Goal: Task Accomplishment & Management: Complete application form

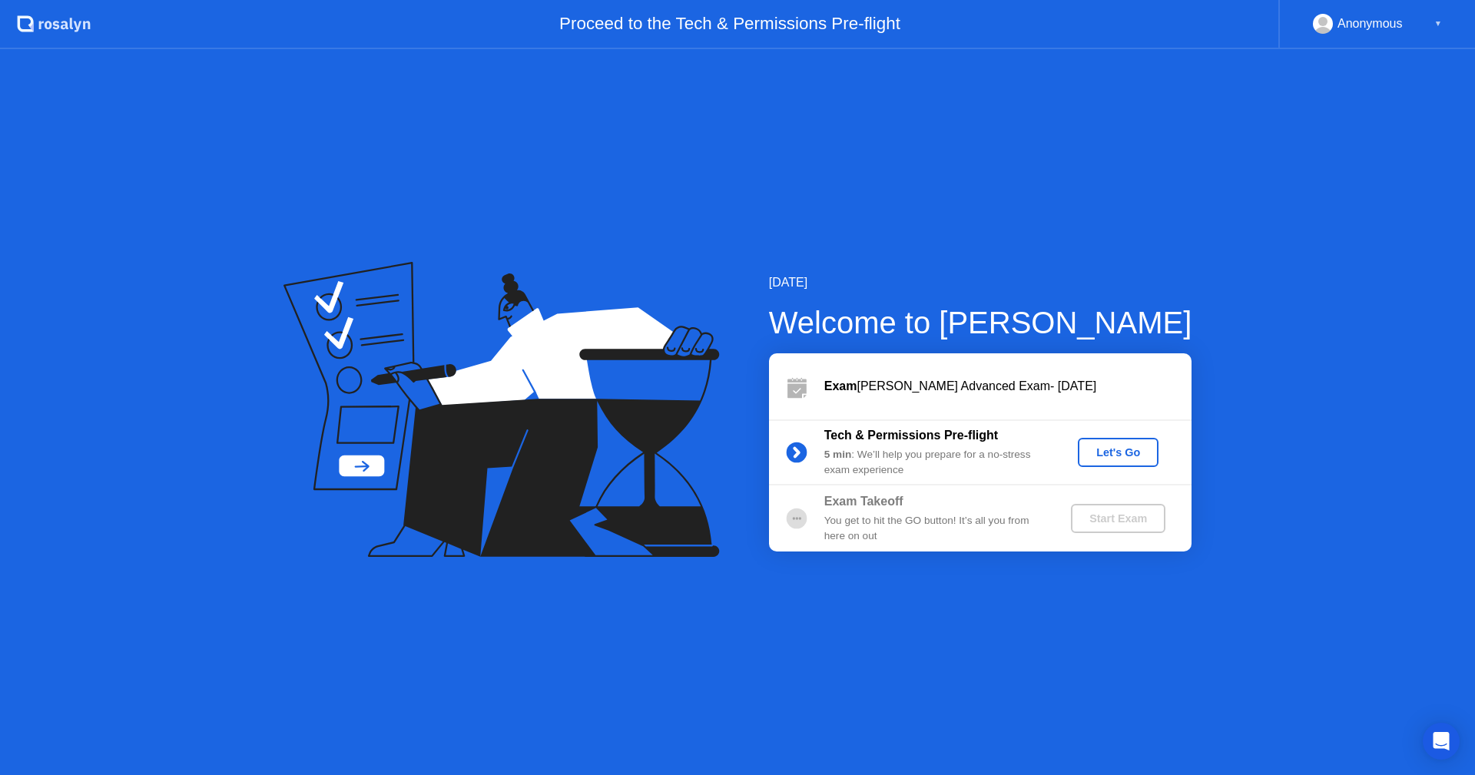
click at [1118, 456] on div "Let's Go" at bounding box center [1118, 452] width 68 height 12
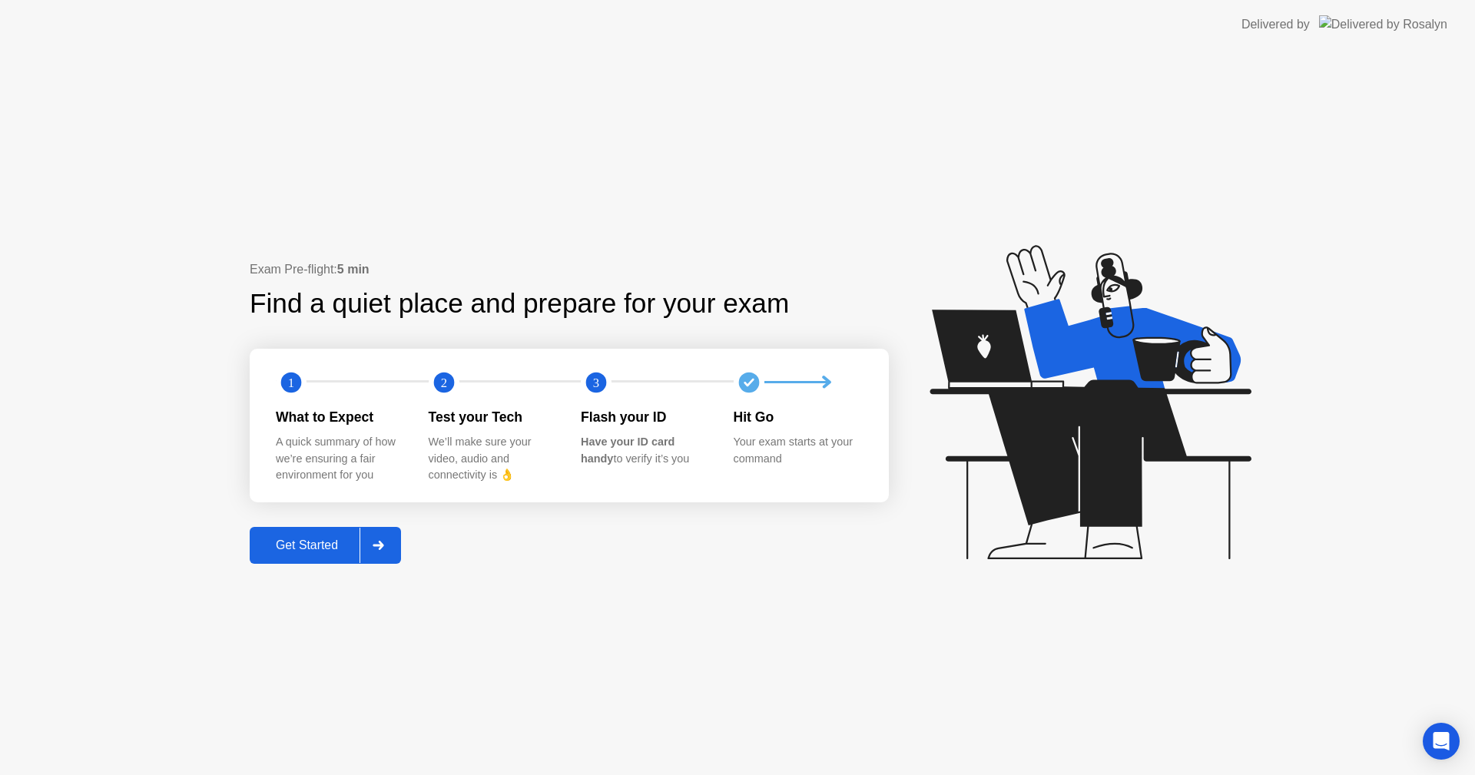
click at [307, 548] on div "Get Started" at bounding box center [306, 546] width 105 height 14
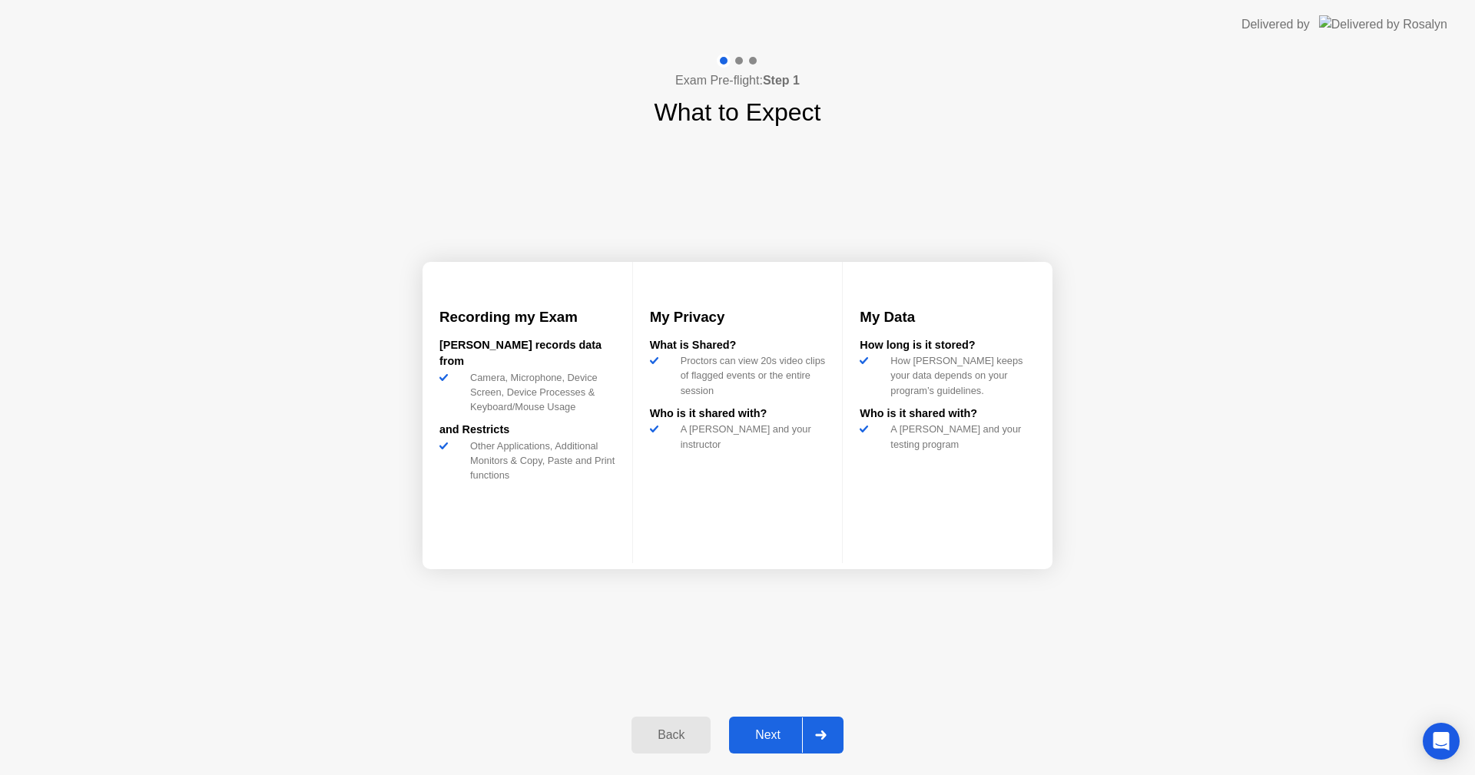
click at [770, 740] on div "Next" at bounding box center [768, 735] width 68 height 14
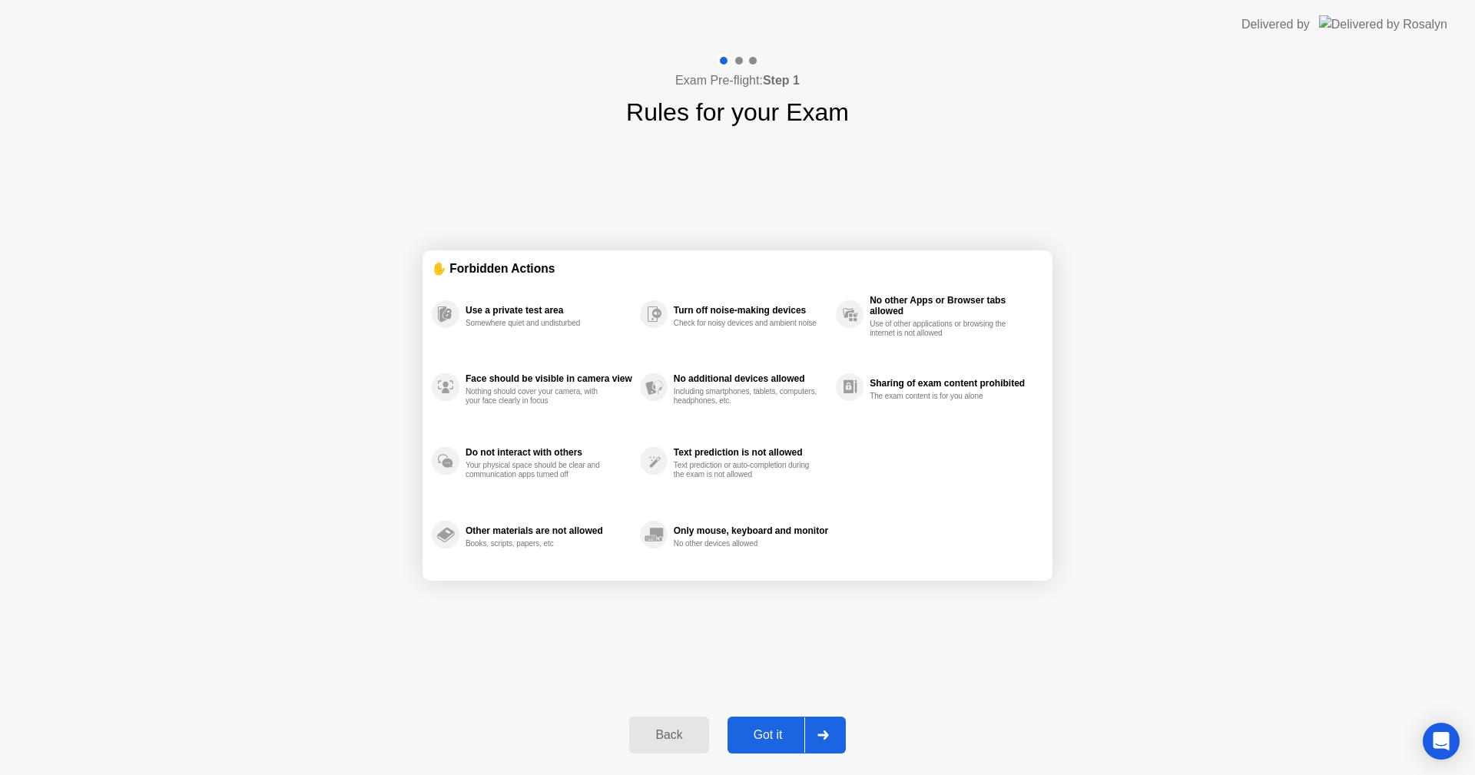
click at [774, 739] on div "Got it" at bounding box center [768, 735] width 72 height 14
select select "Available cameras"
select select "Available speakers"
select select "Available microphones"
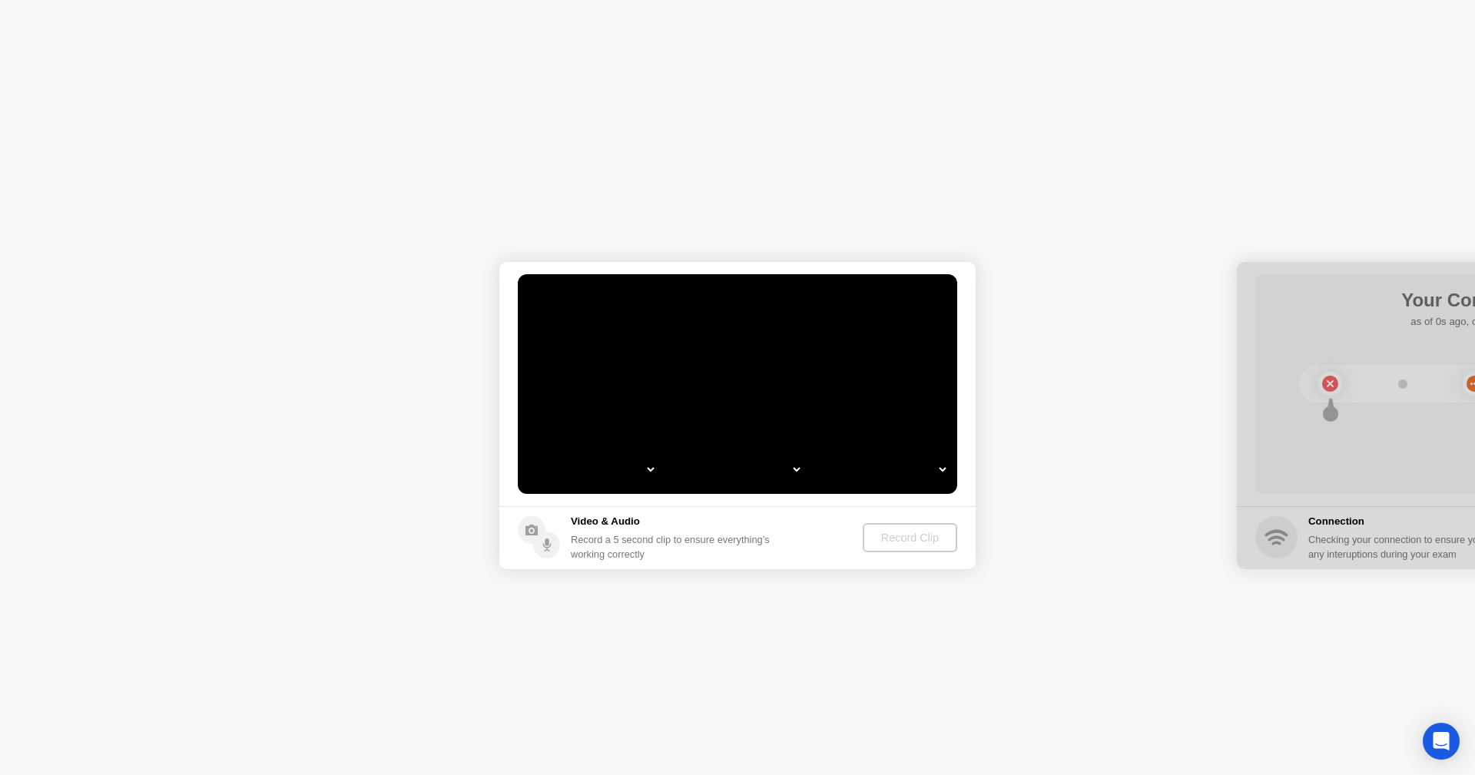
select select "*"
select select "**********"
select select "*******"
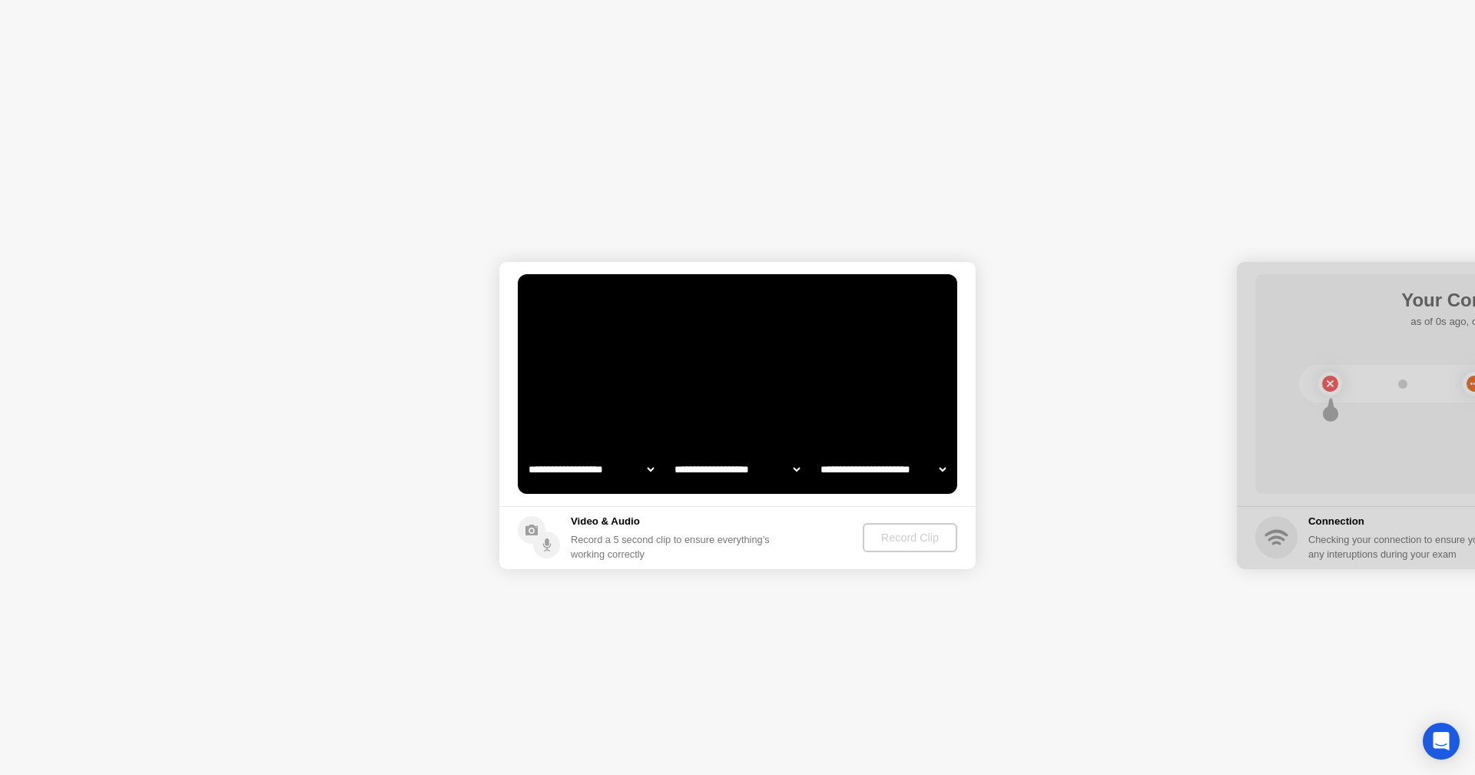
select select "*******"
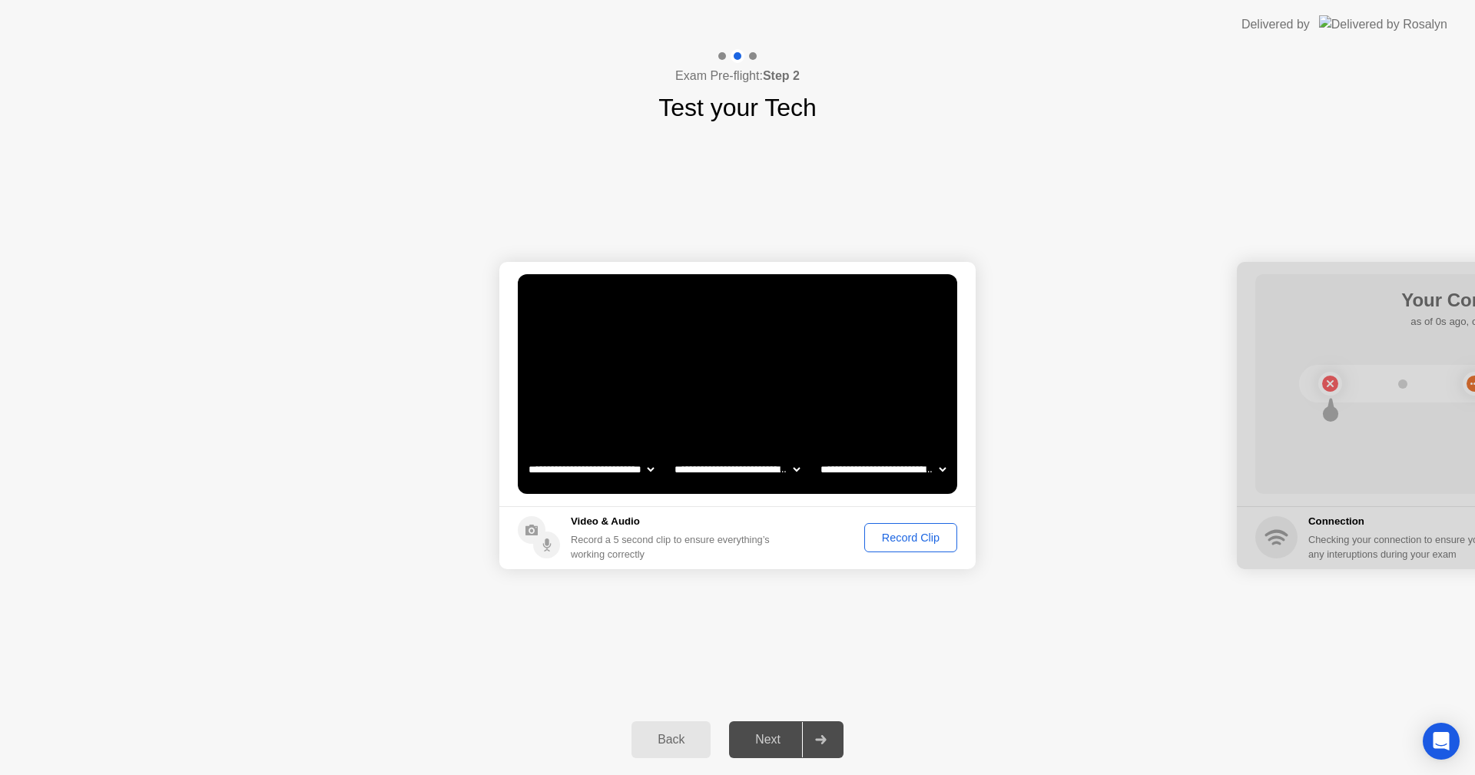
click at [902, 541] on div "Record Clip" at bounding box center [911, 538] width 82 height 12
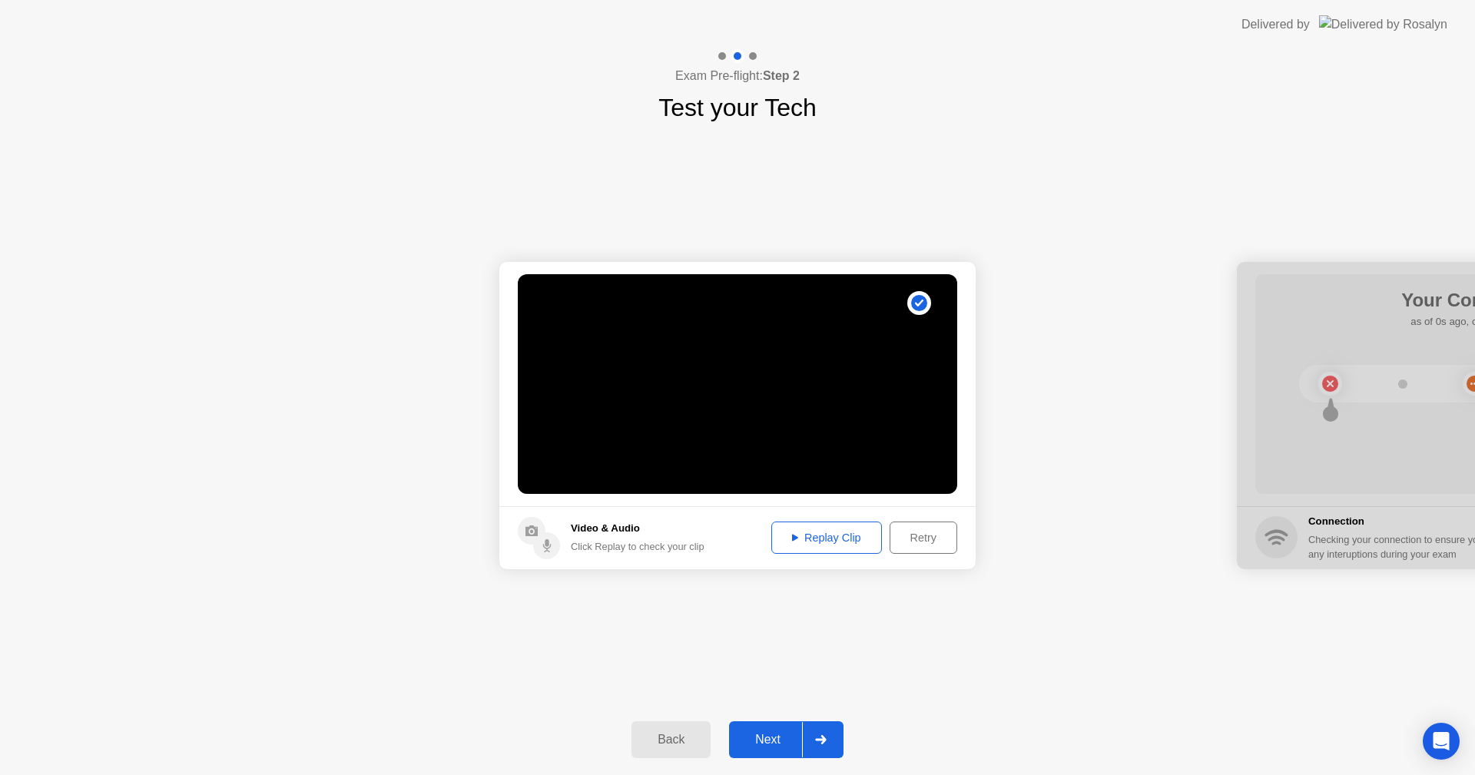
click at [832, 533] on div "Replay Clip" at bounding box center [827, 538] width 100 height 12
click at [777, 745] on div "Next" at bounding box center [768, 740] width 68 height 14
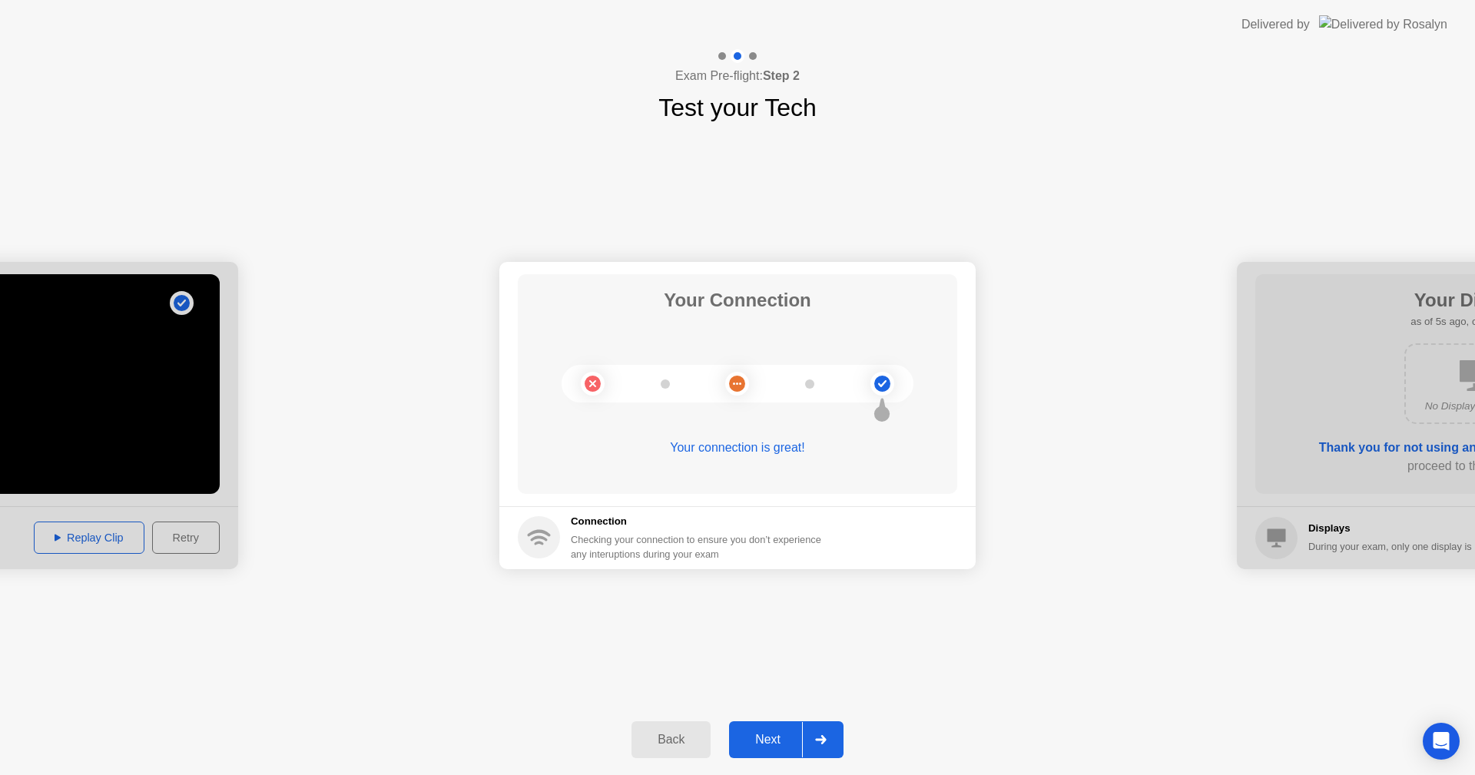
click at [777, 745] on div "Next" at bounding box center [768, 740] width 68 height 14
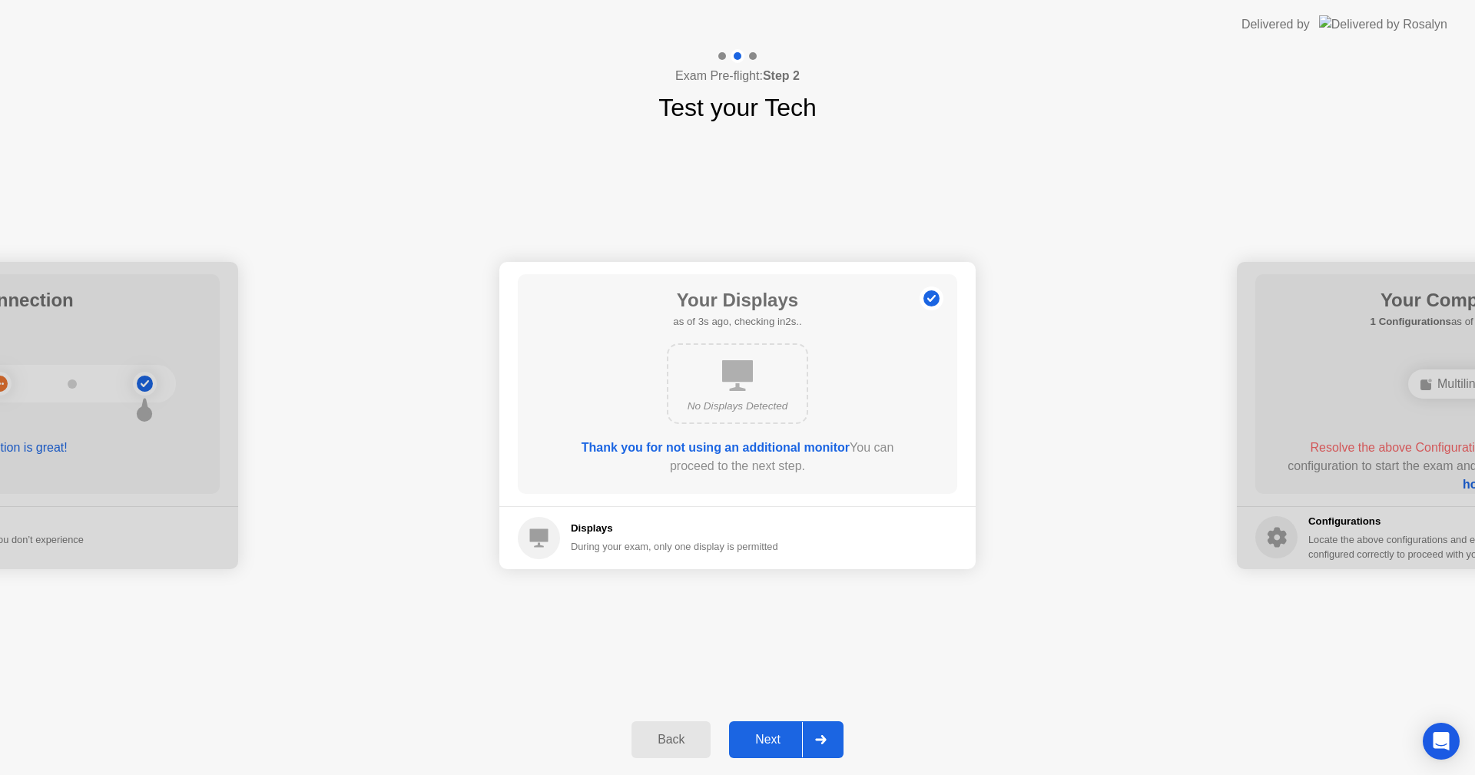
click at [777, 745] on div "Next" at bounding box center [768, 740] width 68 height 14
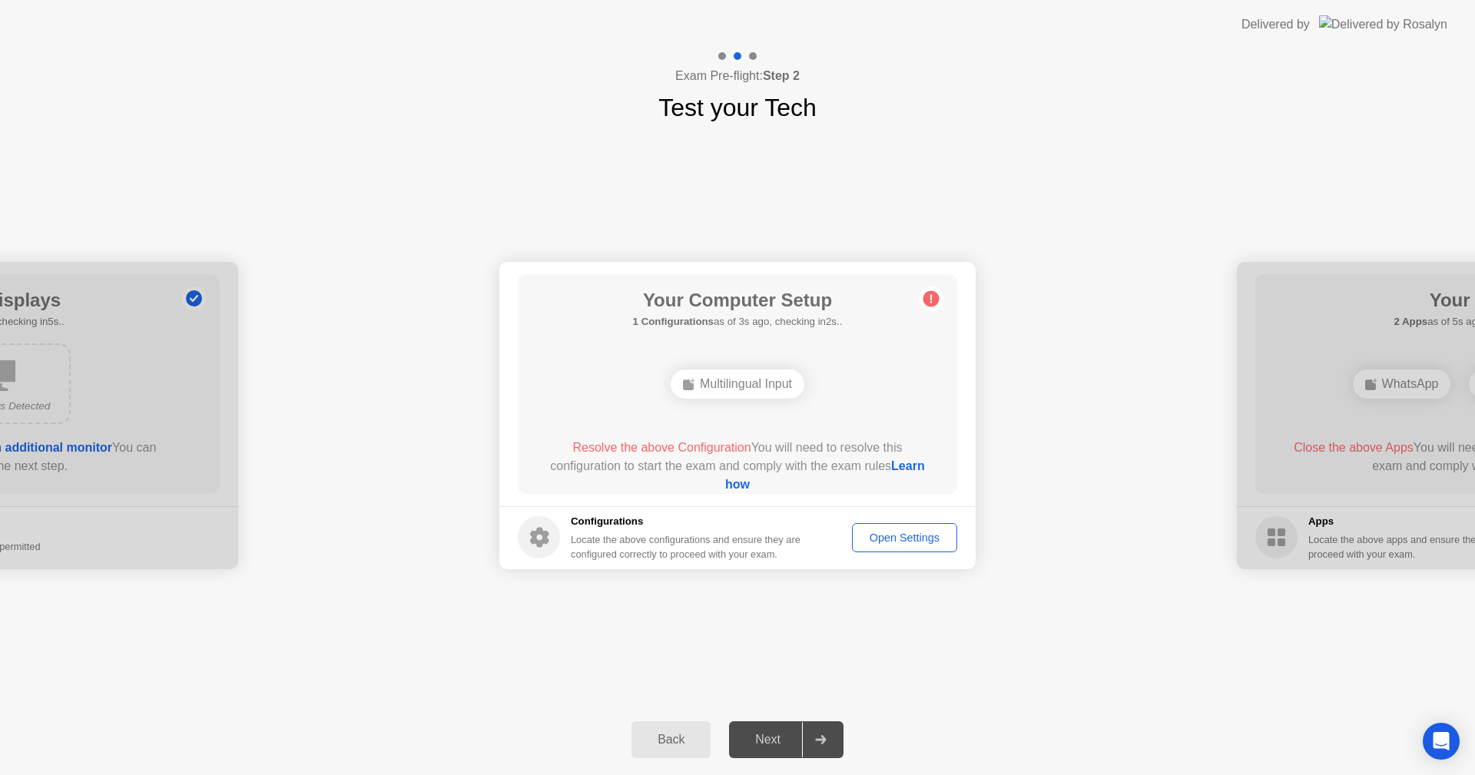
click at [758, 380] on div "Multilingual Input" at bounding box center [738, 384] width 134 height 29
click at [750, 484] on link "Learn how" at bounding box center [825, 475] width 200 height 32
click at [1201, 630] on div "**********" at bounding box center [737, 415] width 1475 height 579
click at [1186, 689] on div "**********" at bounding box center [737, 415] width 1475 height 579
click at [1196, 599] on div "**********" at bounding box center [737, 415] width 1475 height 579
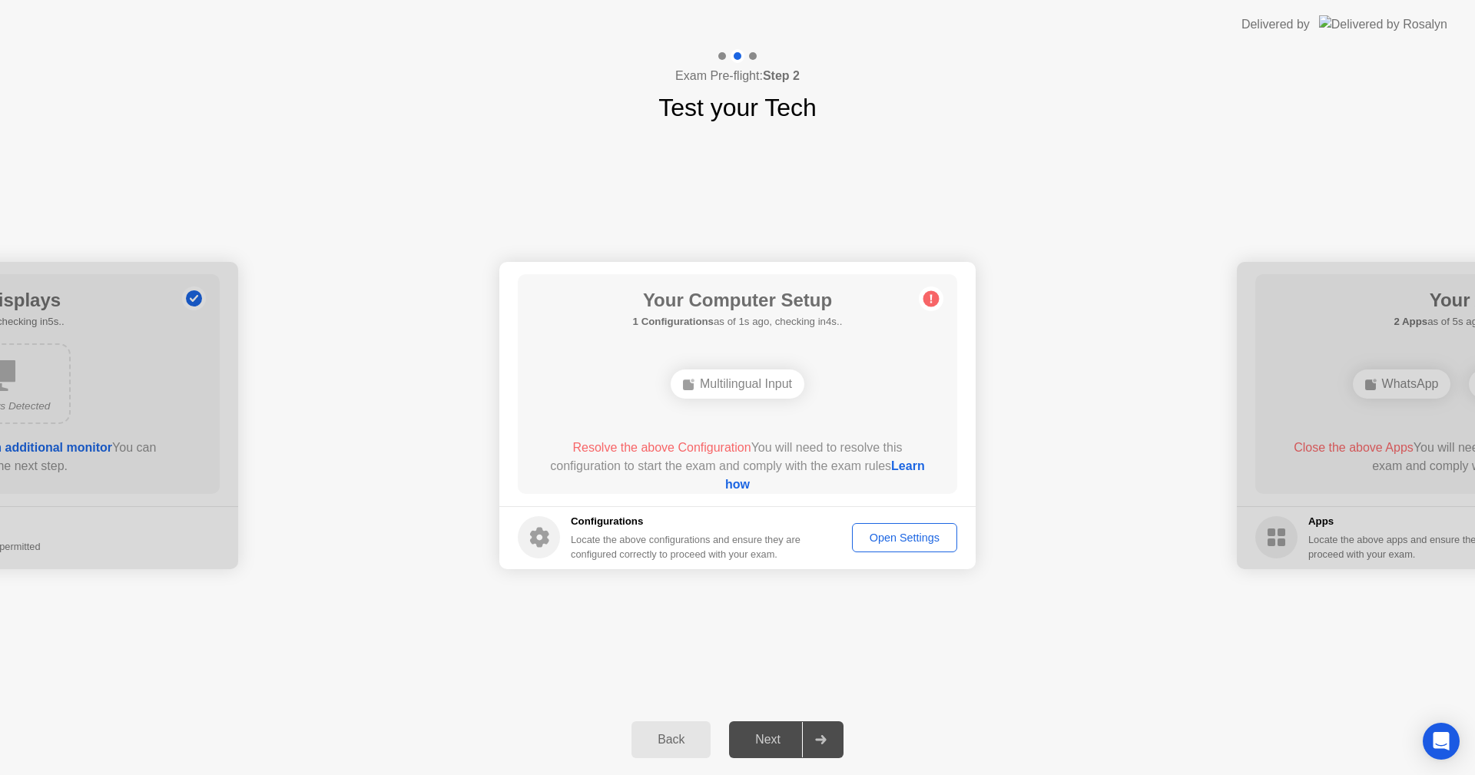
click at [728, 384] on div "Multilingual Input" at bounding box center [738, 384] width 134 height 29
click at [741, 482] on link "Learn how" at bounding box center [825, 475] width 200 height 32
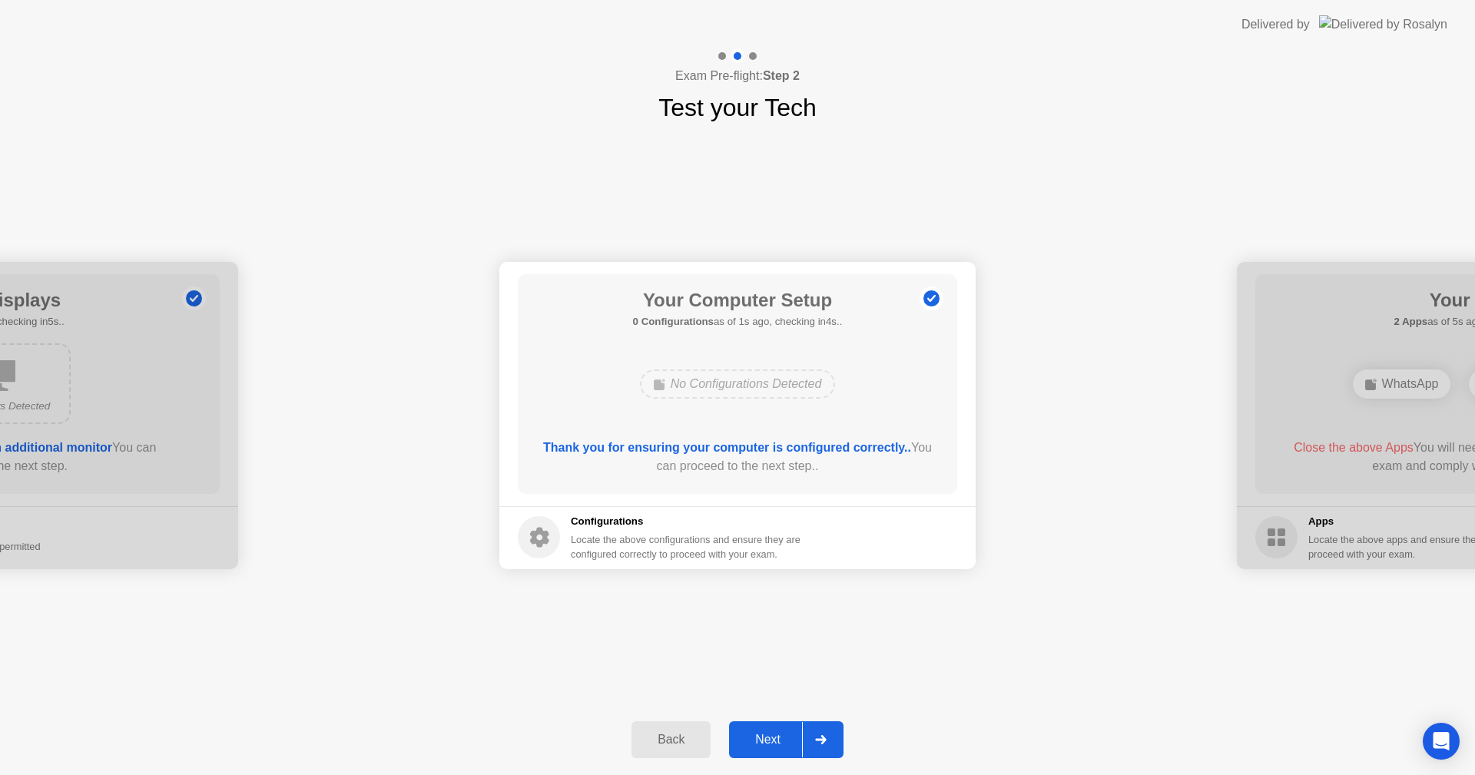
click at [764, 733] on div "Next" at bounding box center [768, 740] width 68 height 14
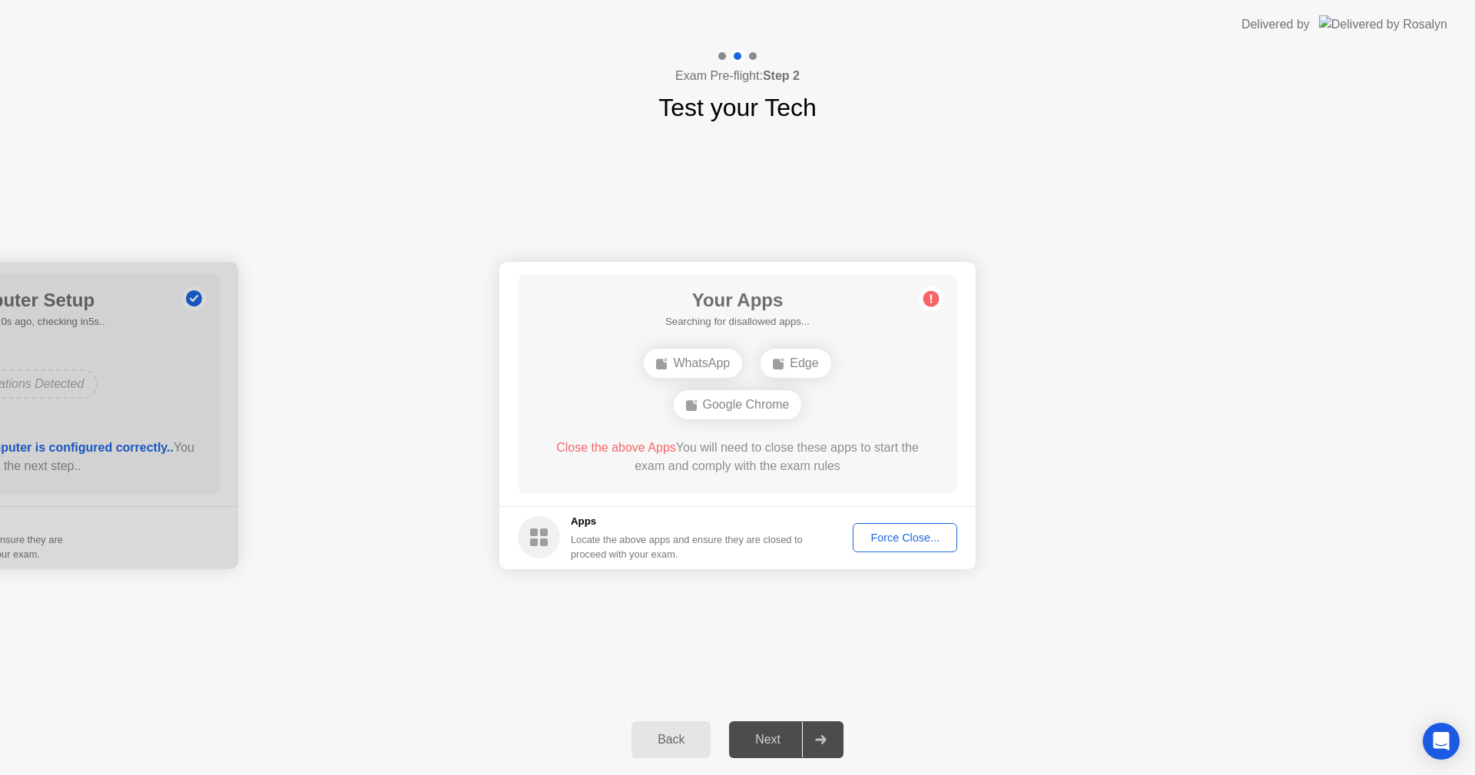
click at [899, 534] on div "Force Close..." at bounding box center [905, 538] width 94 height 12
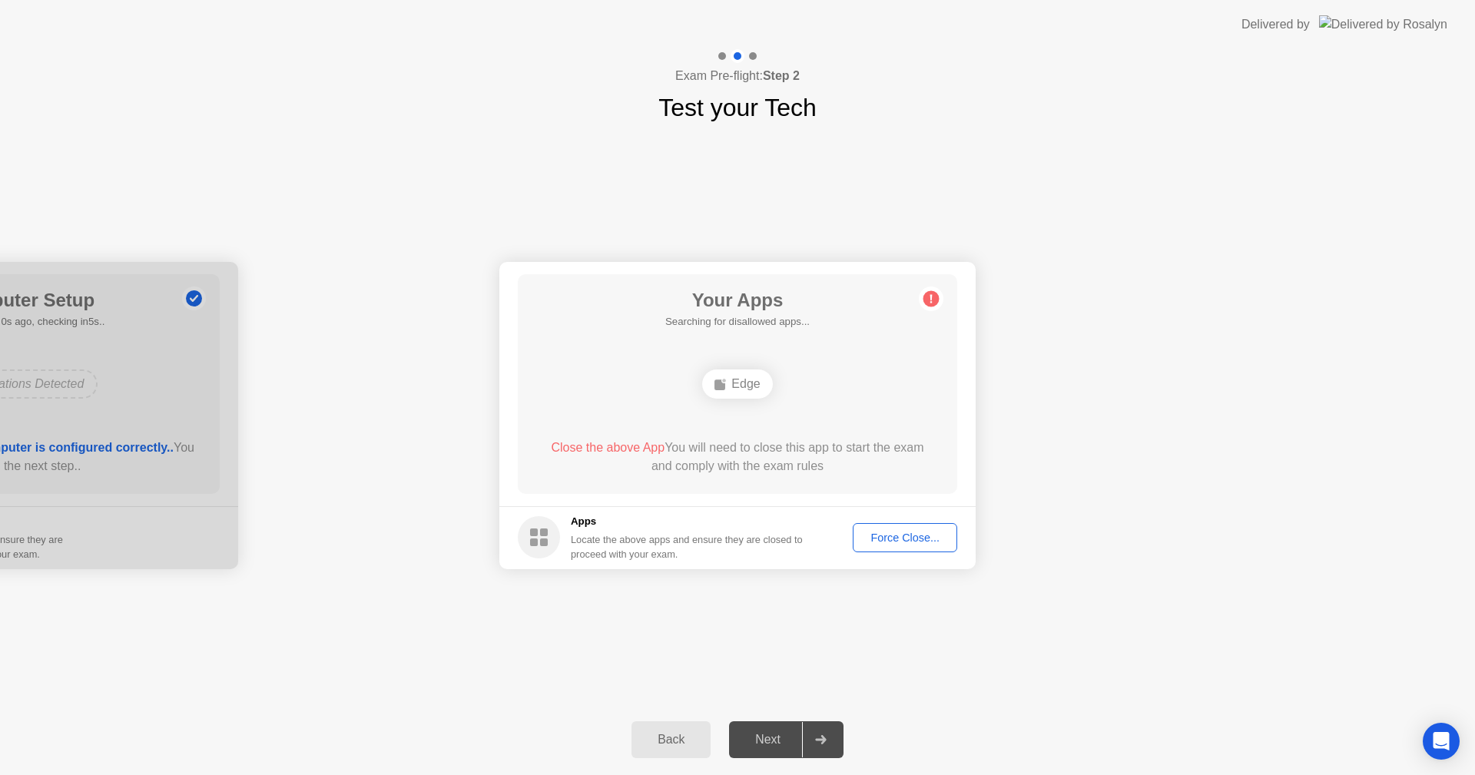
click at [862, 536] on div "Force Close..." at bounding box center [905, 538] width 94 height 12
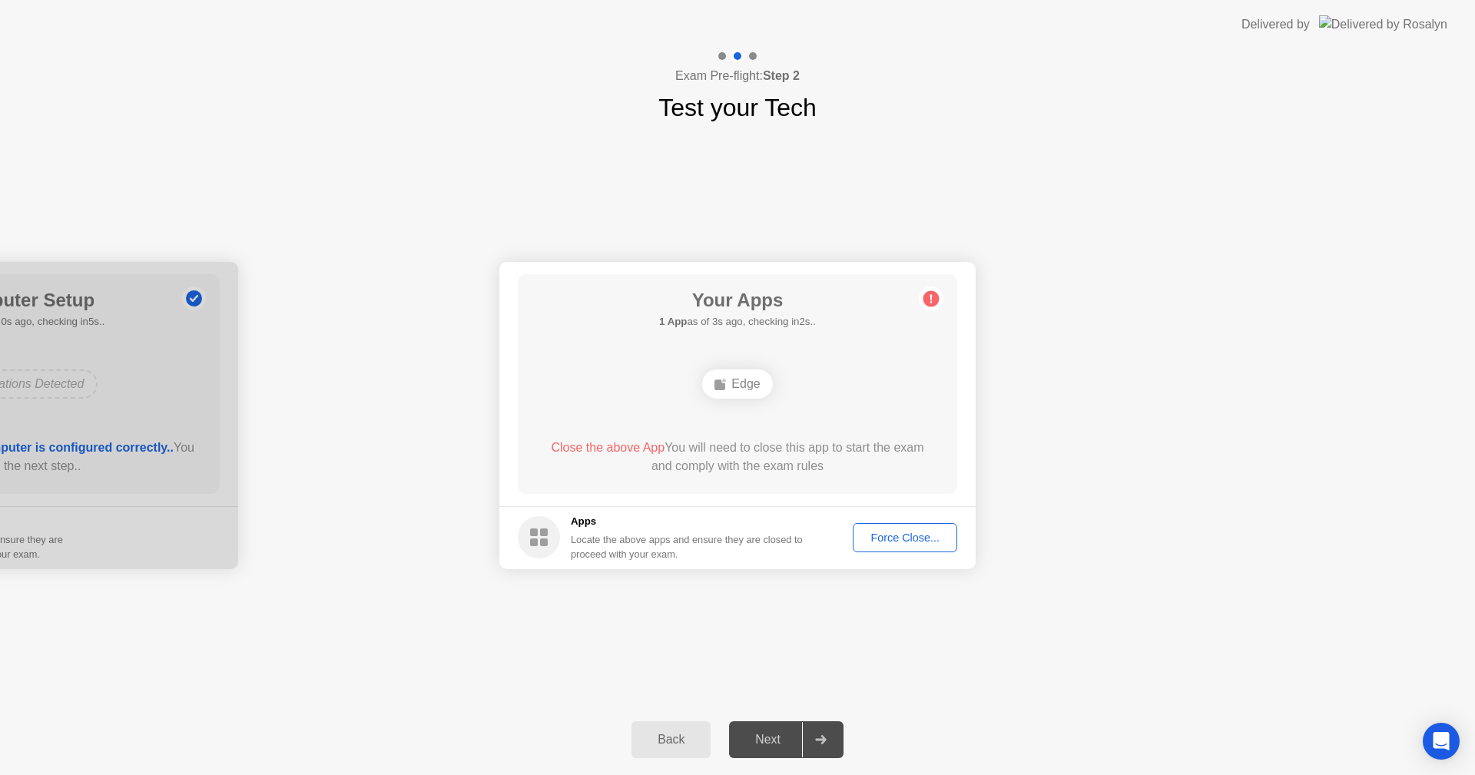
click at [877, 536] on div "Force Close..." at bounding box center [905, 538] width 94 height 12
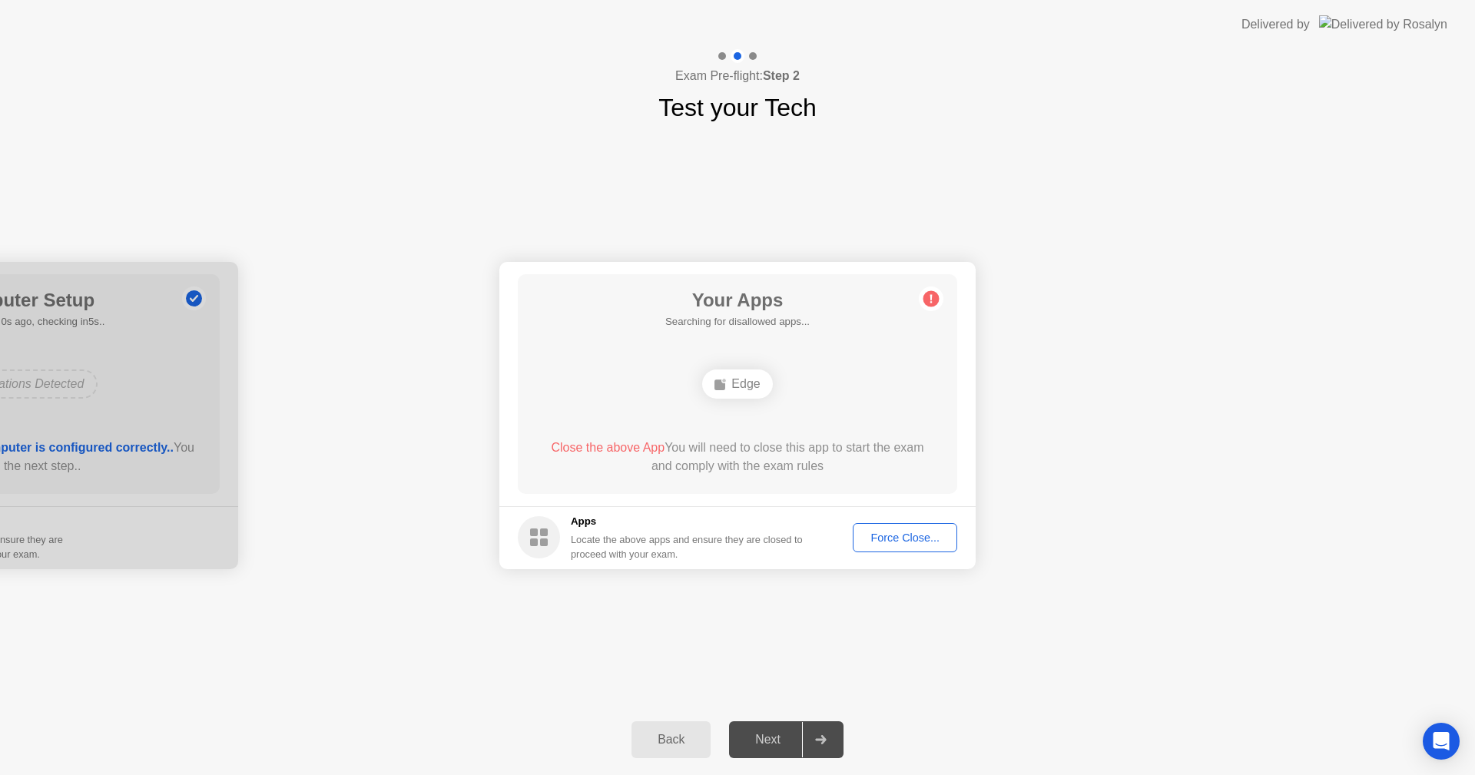
click at [909, 527] on button "Force Close..." at bounding box center [905, 537] width 104 height 29
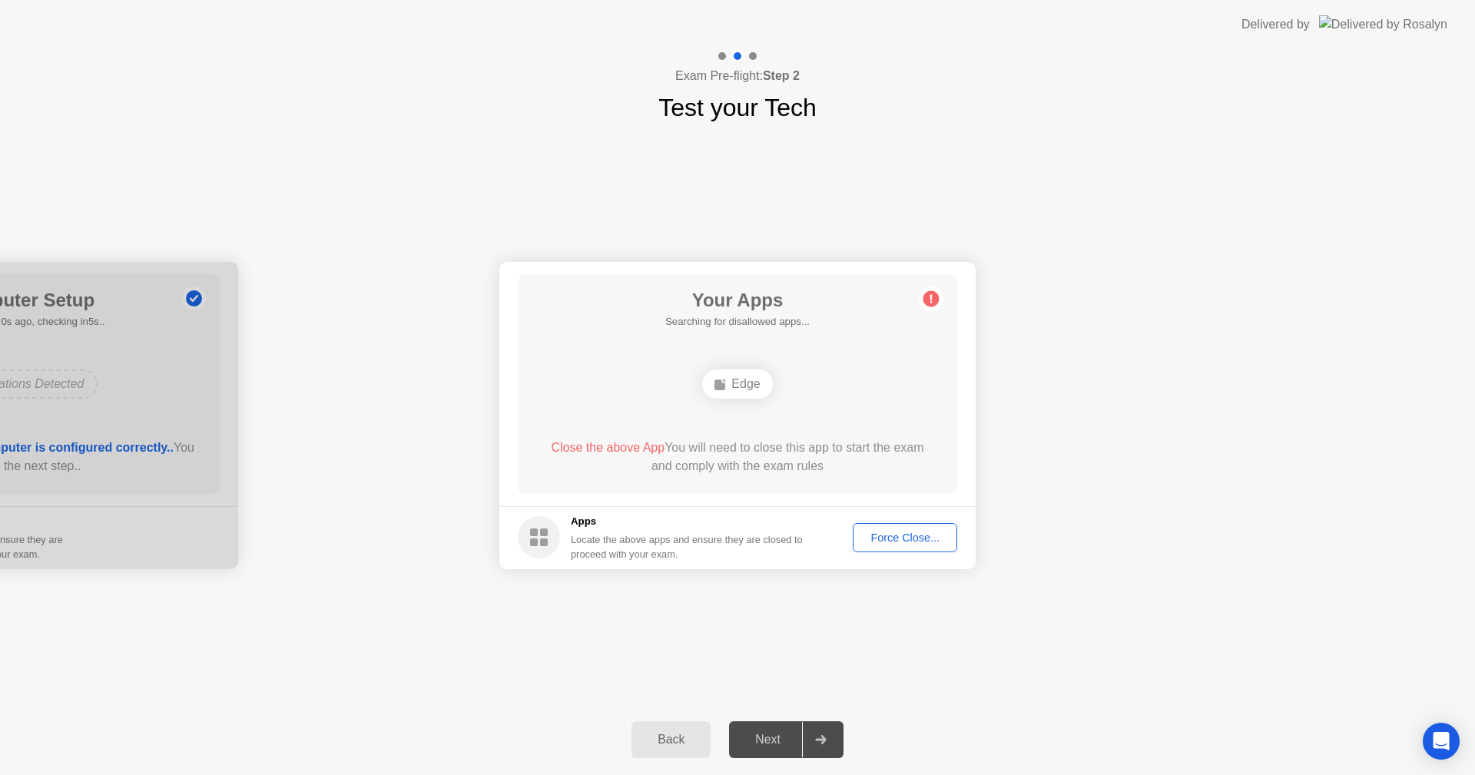
click at [731, 372] on div "Edge" at bounding box center [737, 384] width 70 height 29
click at [735, 387] on div "Edge" at bounding box center [737, 384] width 70 height 29
click at [913, 539] on div "Force Close..." at bounding box center [905, 538] width 94 height 12
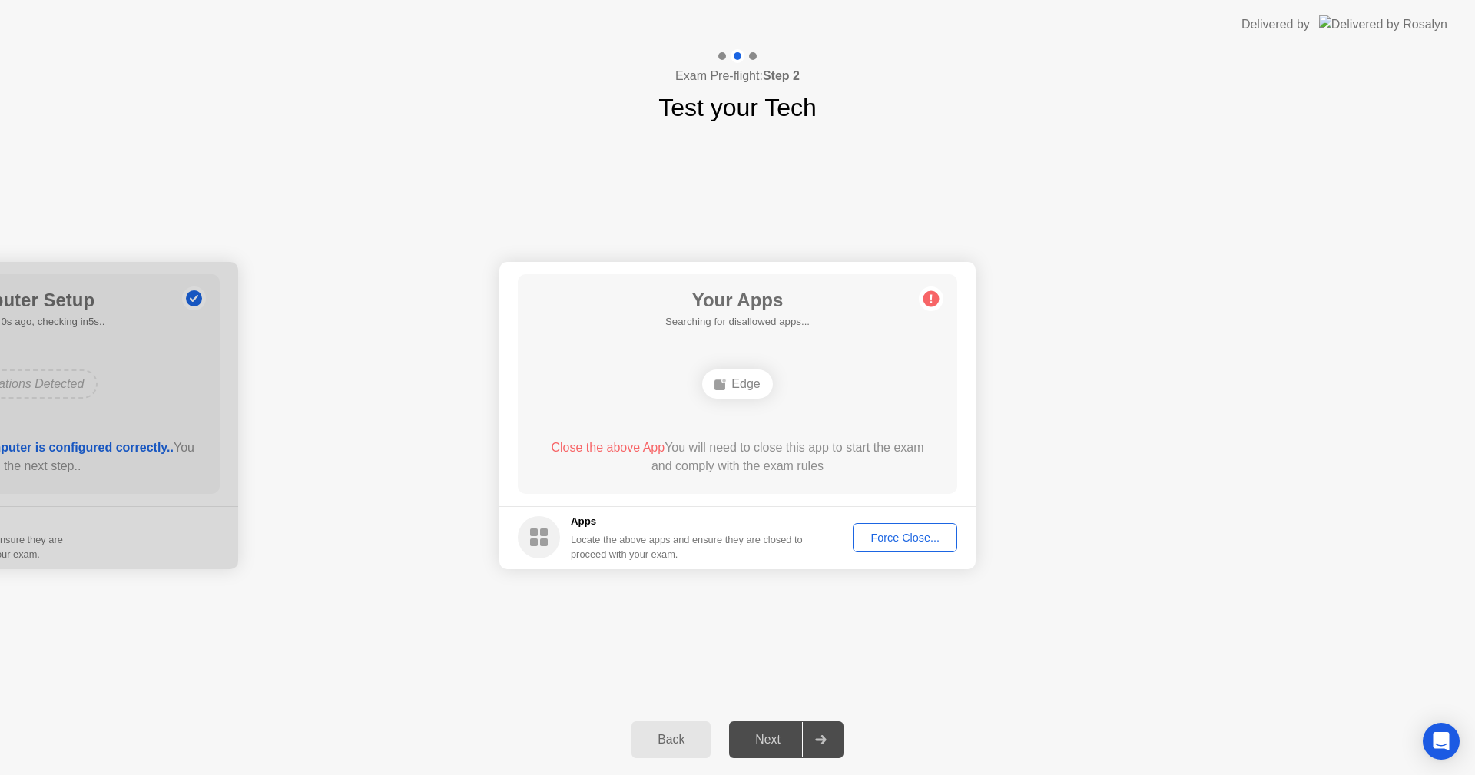
click at [892, 528] on button "Force Close..." at bounding box center [905, 537] width 104 height 29
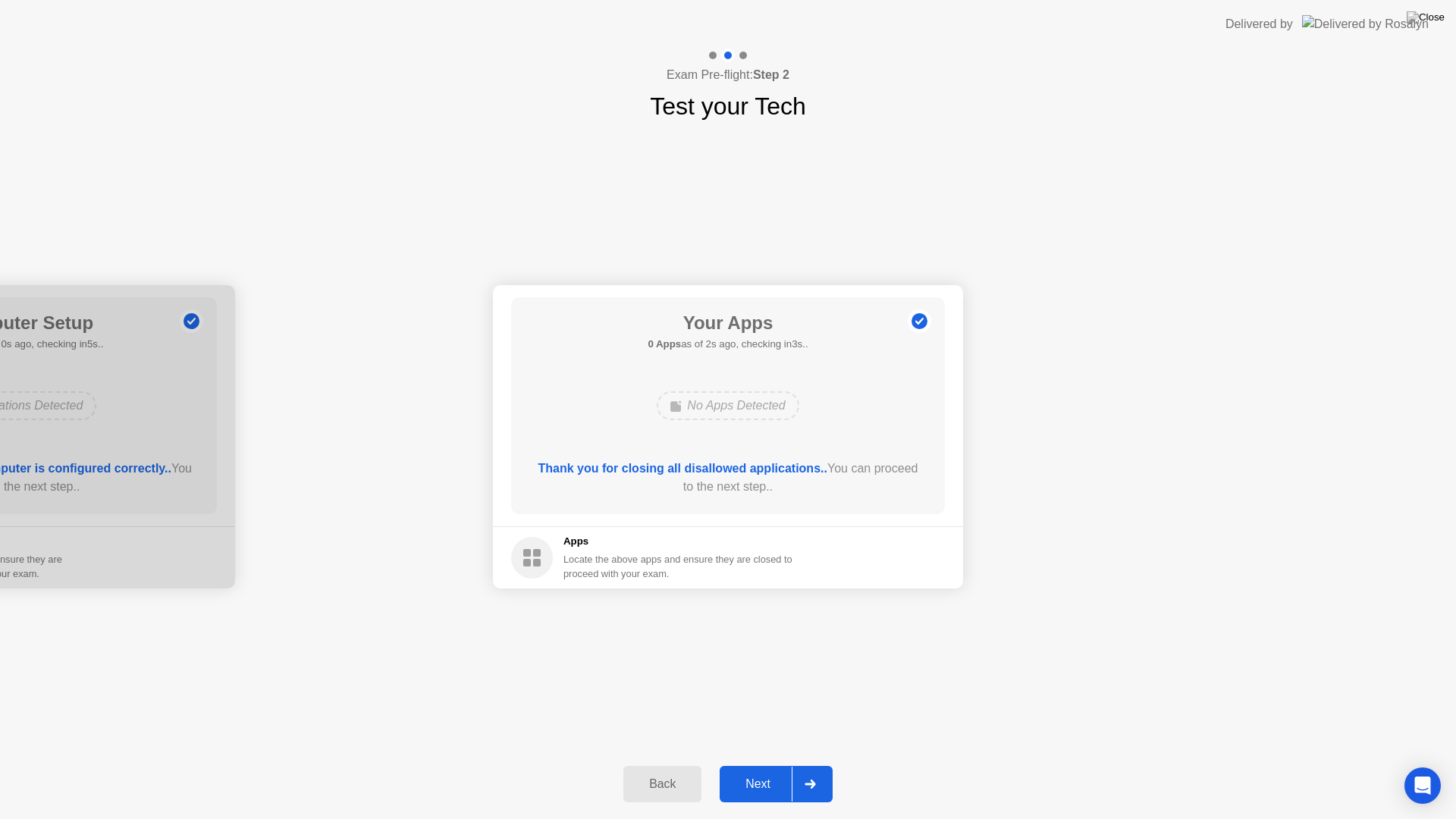
click at [1058, 636] on div "**********" at bounding box center [728, 436] width 1456 height 625
click at [741, 764] on button "Next" at bounding box center [776, 783] width 113 height 37
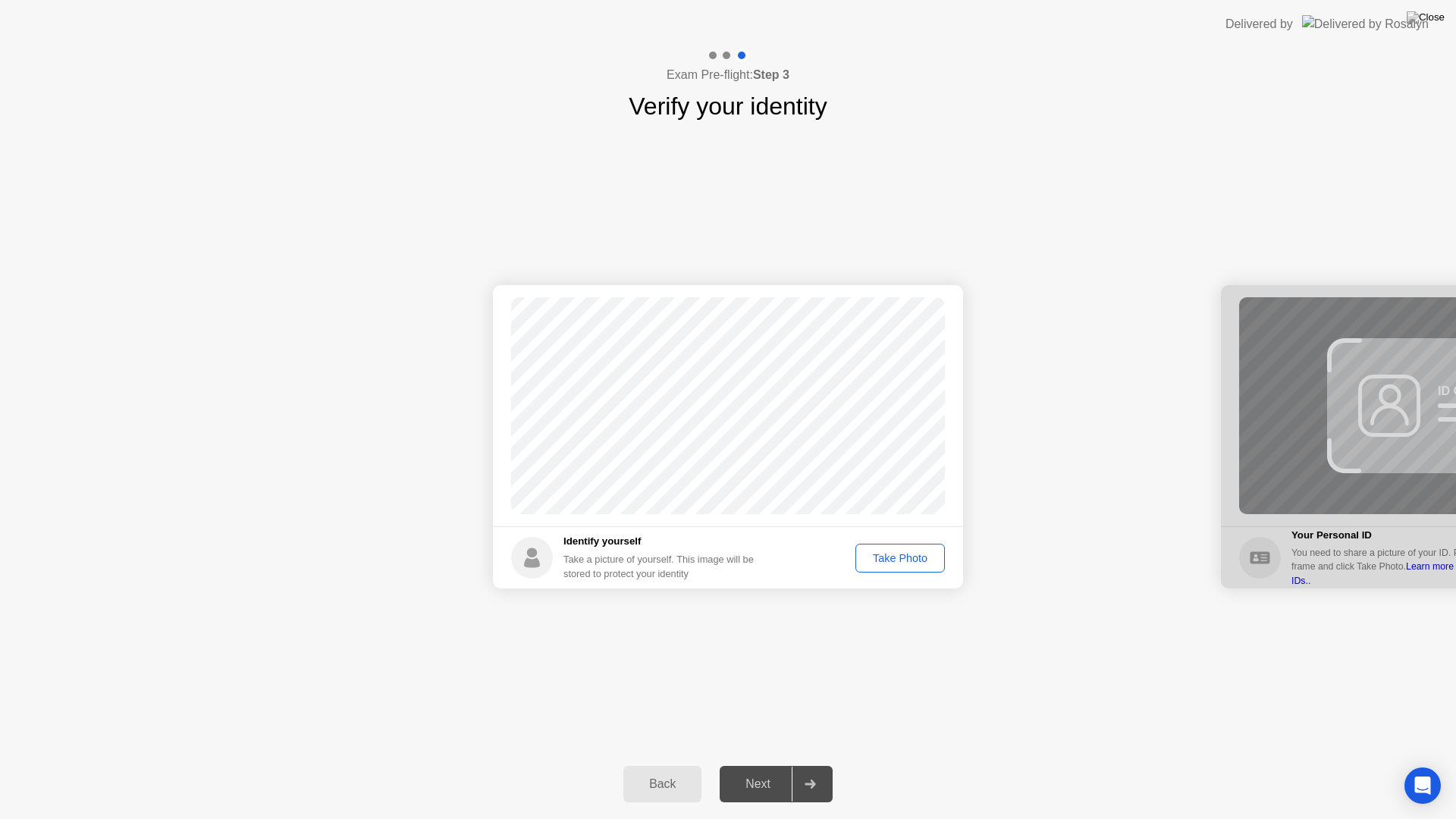
click at [876, 554] on div "Take Photo" at bounding box center [900, 558] width 79 height 12
click at [753, 764] on div "Next" at bounding box center [758, 784] width 67 height 14
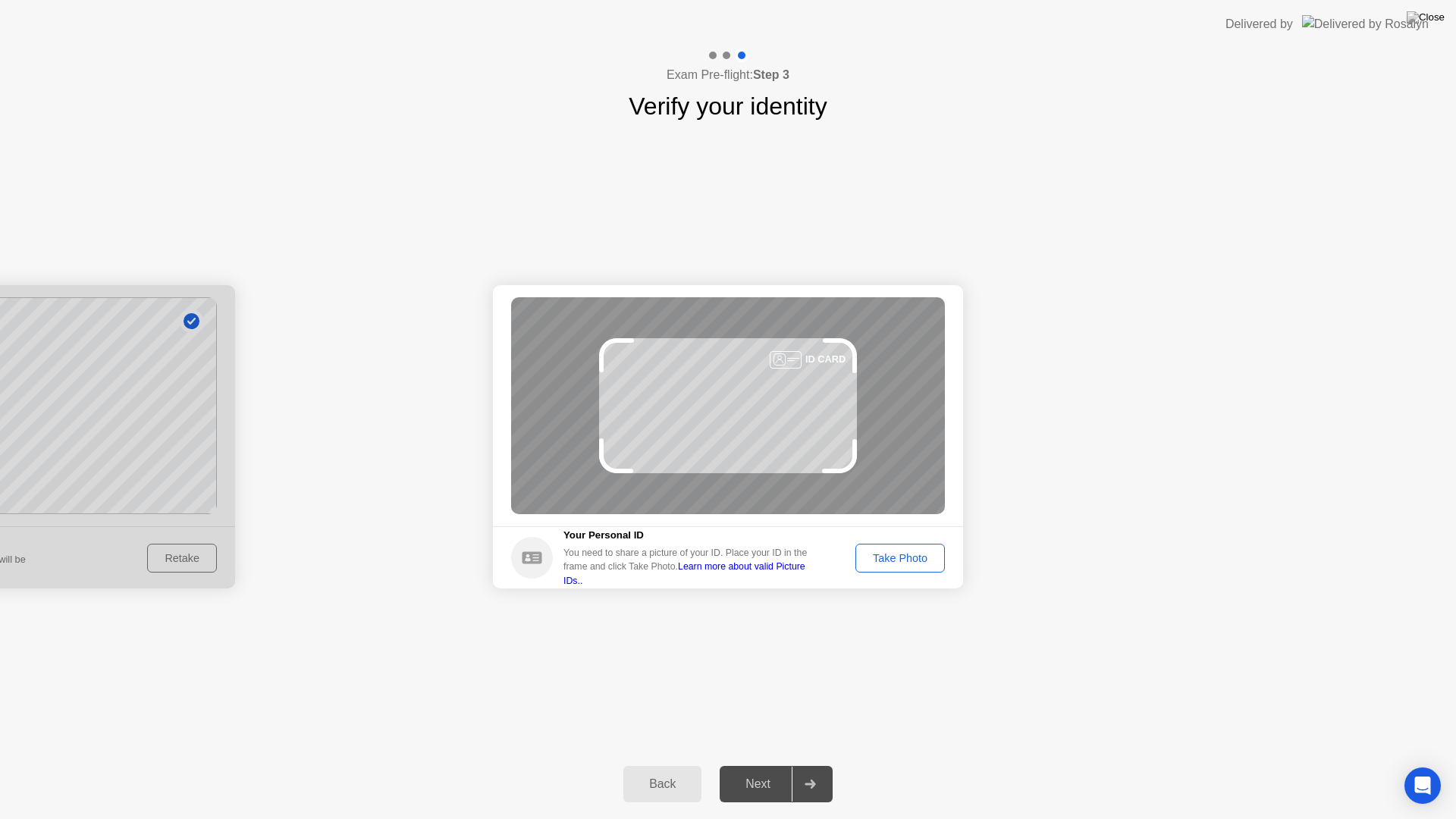
click at [887, 553] on div "Take Photo" at bounding box center [900, 558] width 79 height 12
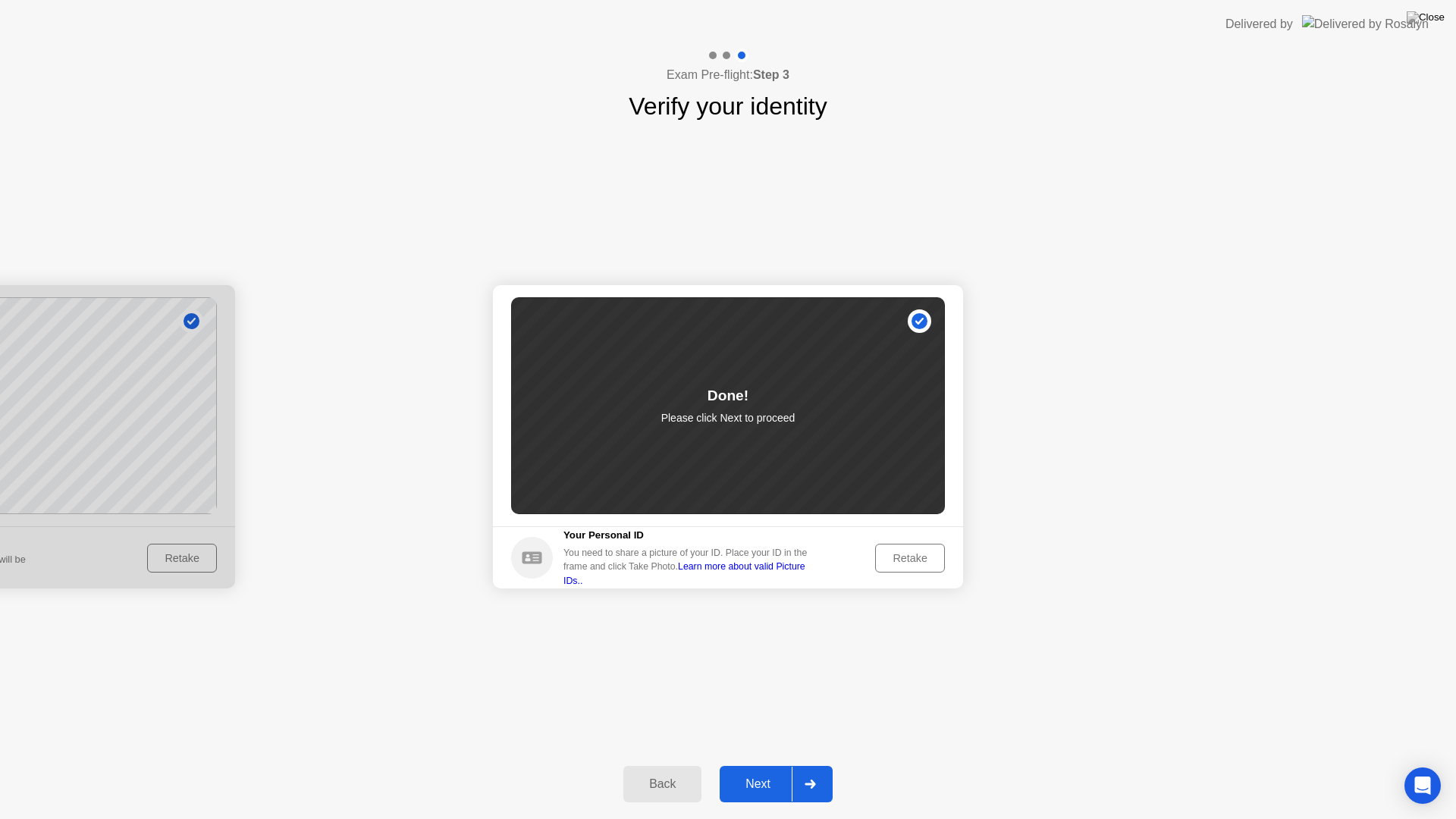
click at [764, 764] on button "Next" at bounding box center [776, 783] width 113 height 37
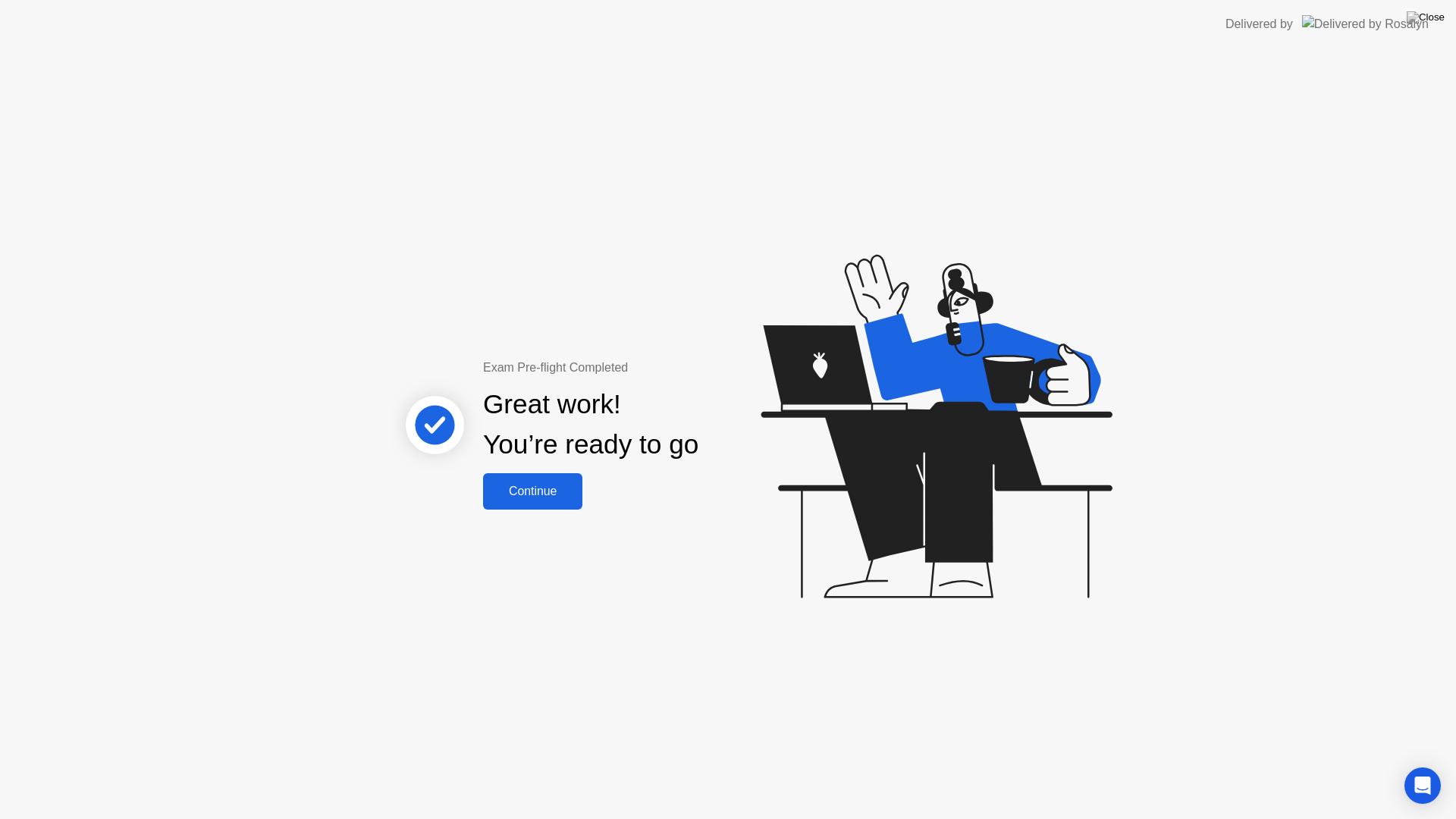
click at [519, 495] on div "Continue" at bounding box center [532, 491] width 90 height 14
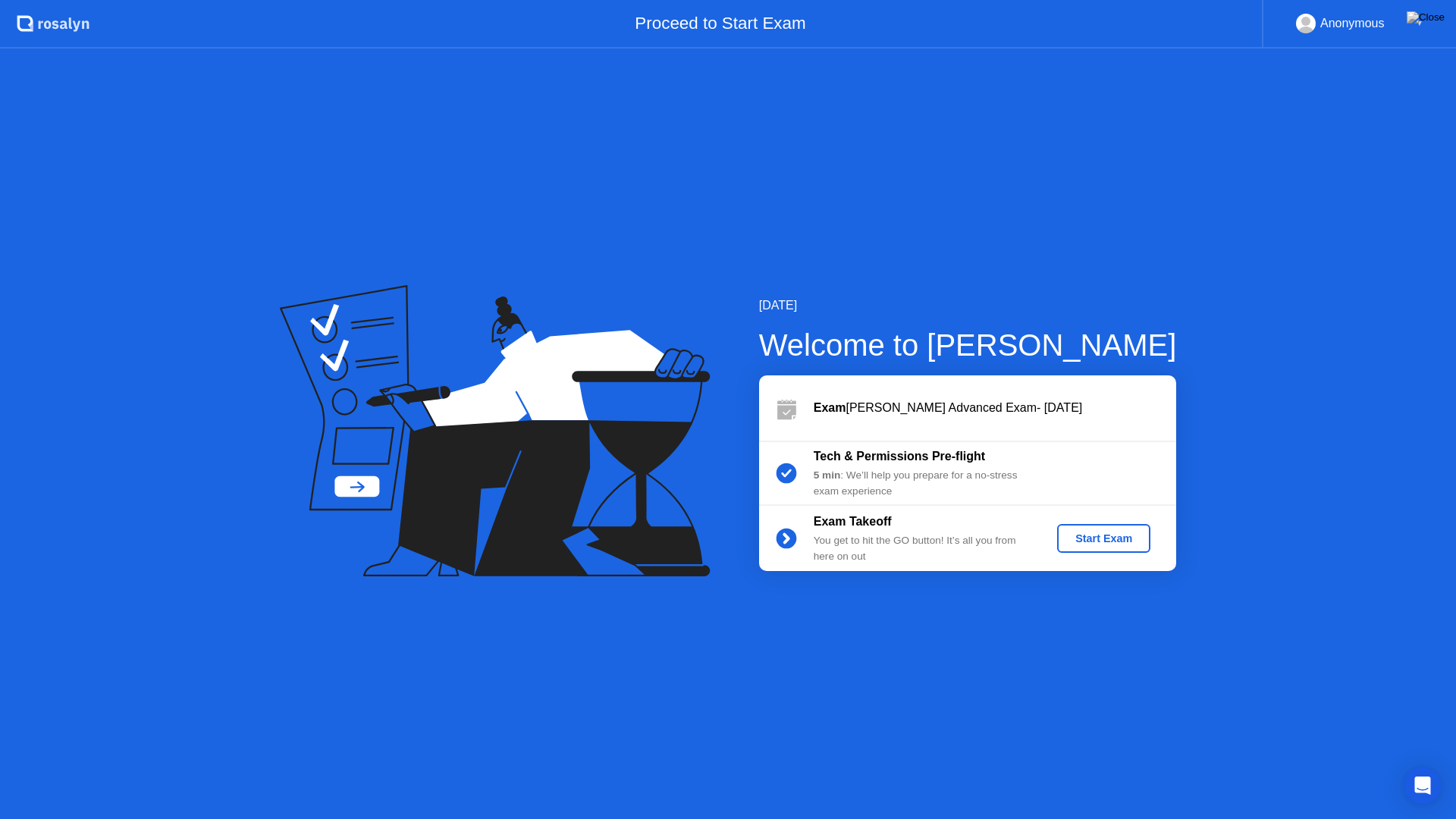
click at [1110, 532] on div "Start Exam" at bounding box center [1104, 538] width 81 height 12
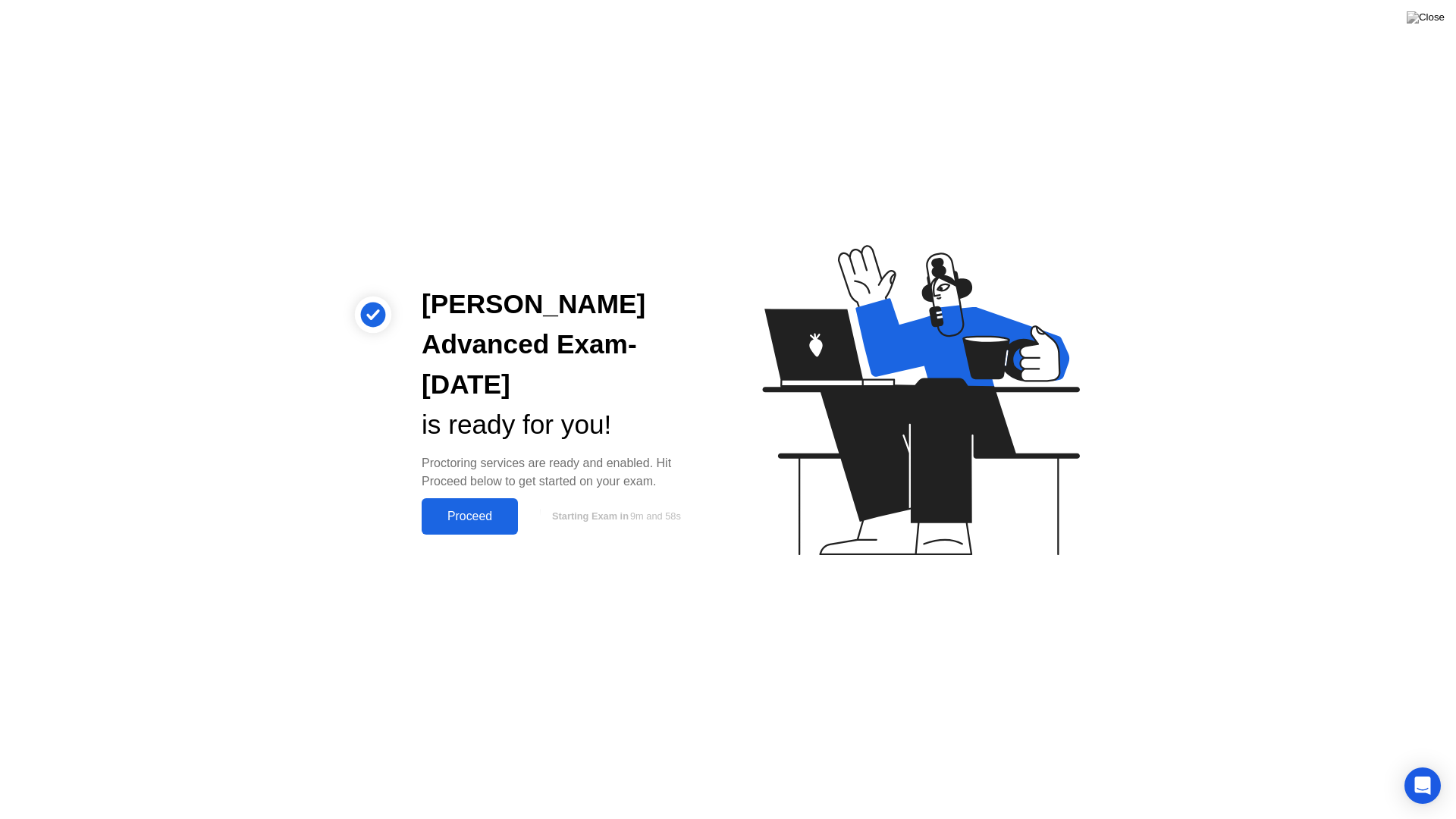
click at [441, 519] on div "Proceed" at bounding box center [470, 516] width 87 height 14
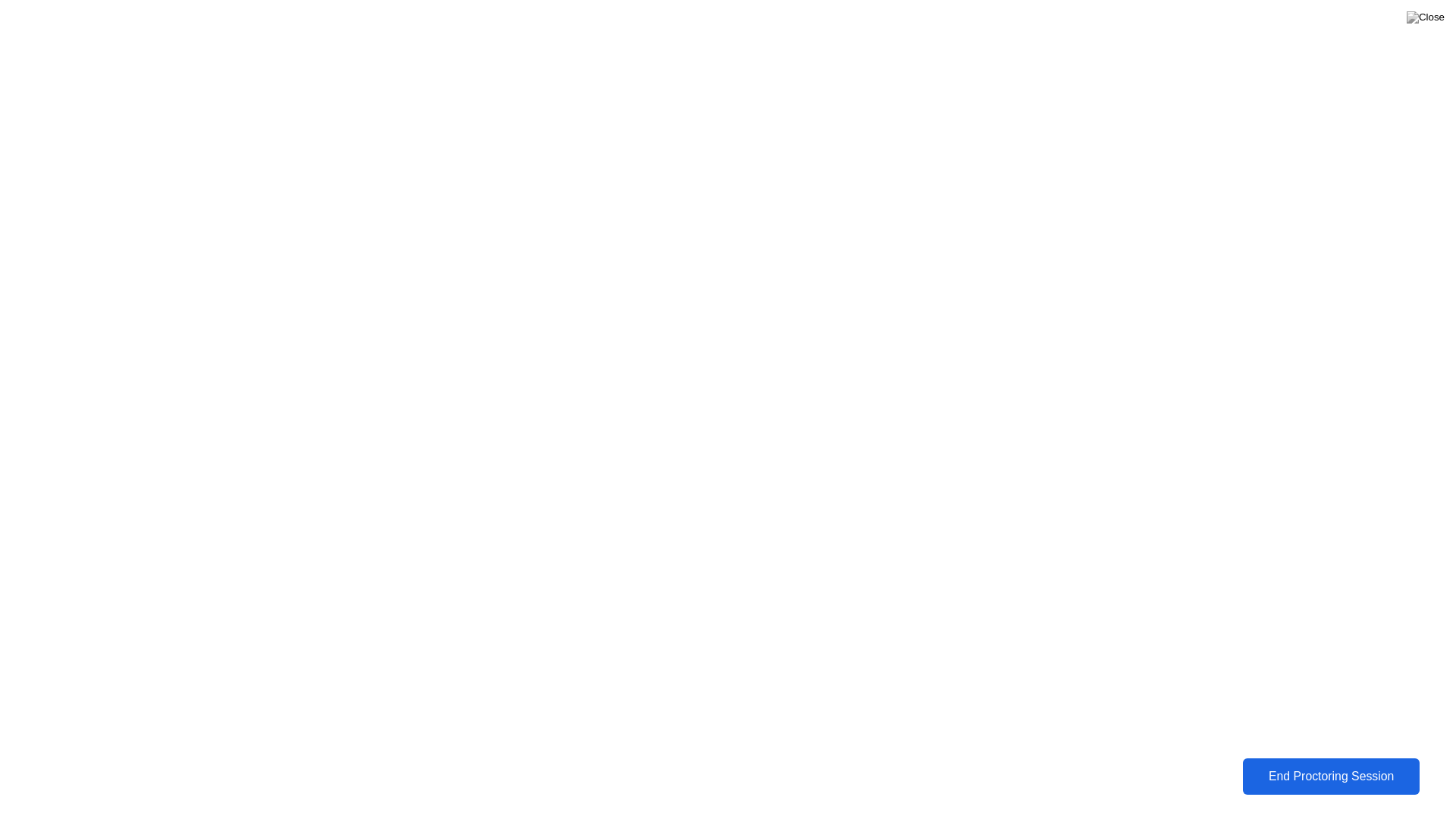
click at [1272, 764] on div "End Proctoring Session" at bounding box center [1332, 777] width 169 height 14
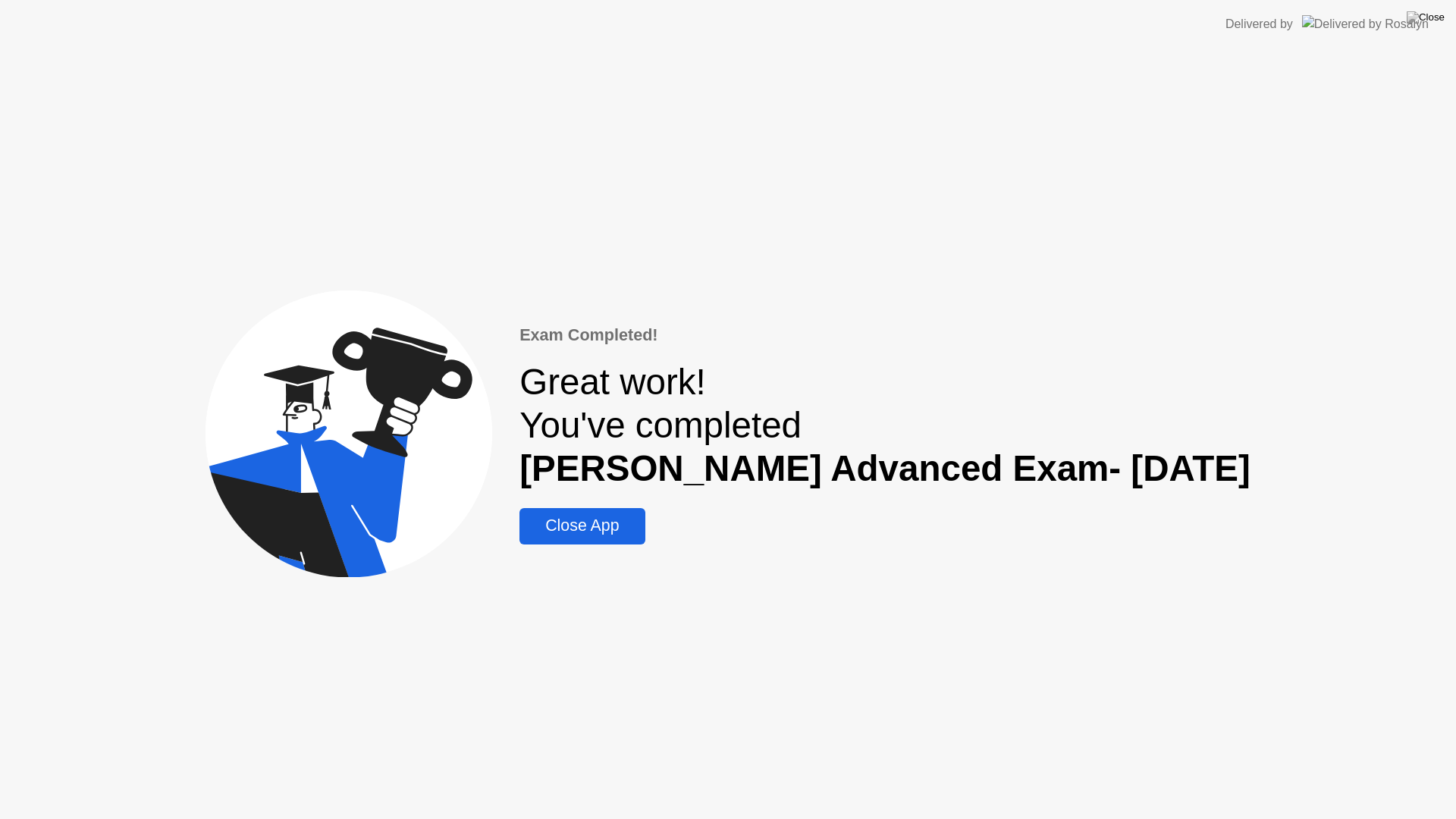
click at [622, 535] on div "Close App" at bounding box center [582, 525] width 116 height 19
